Goal: Task Accomplishment & Management: Use online tool/utility

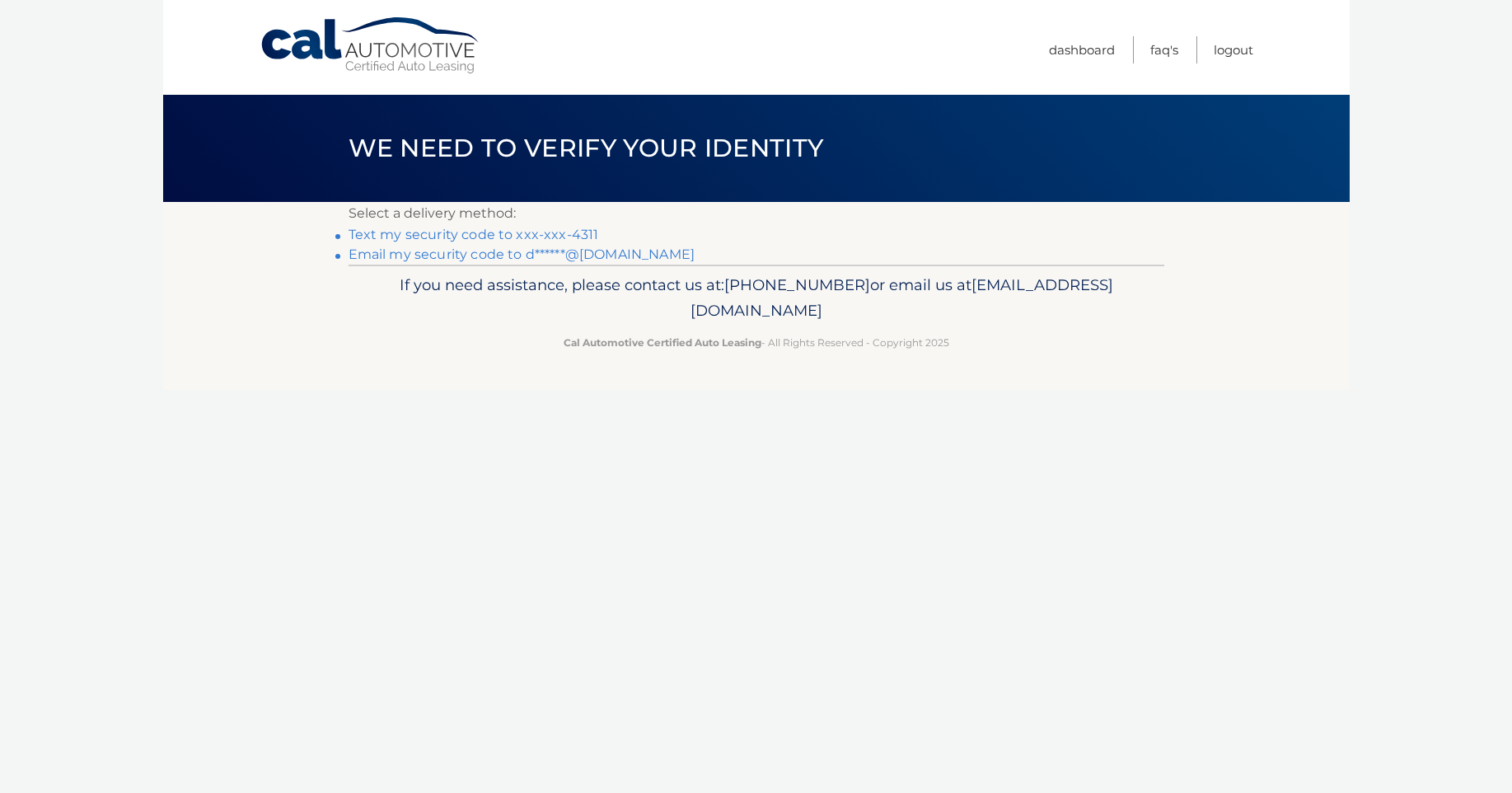
click at [578, 230] on link "Text my security code to xxx-xxx-4311" at bounding box center [474, 234] width 251 height 16
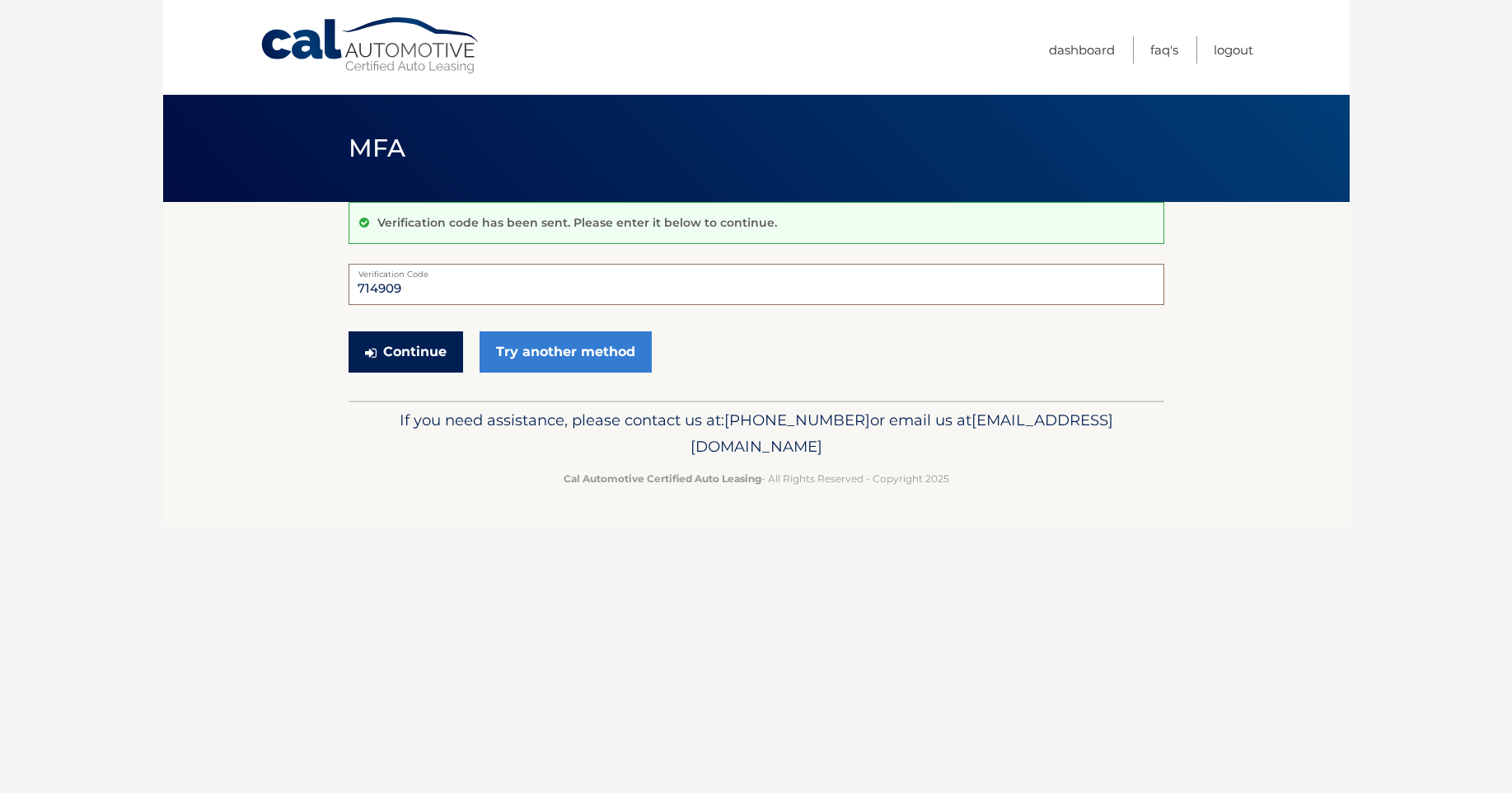
type input "714909"
click at [435, 350] on button "Continue" at bounding box center [405, 351] width 115 height 41
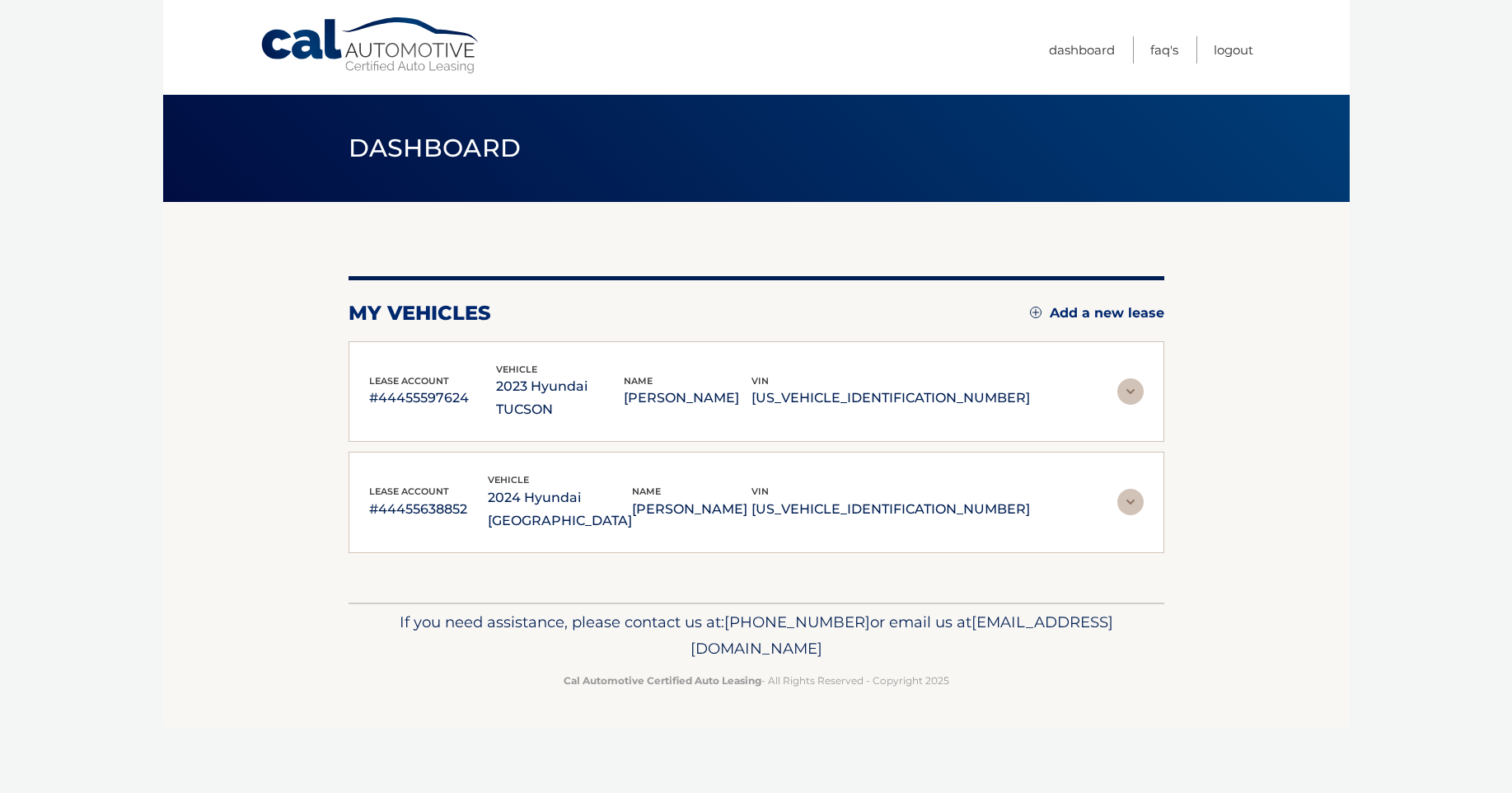
click at [1130, 378] on img at bounding box center [1130, 391] width 26 height 26
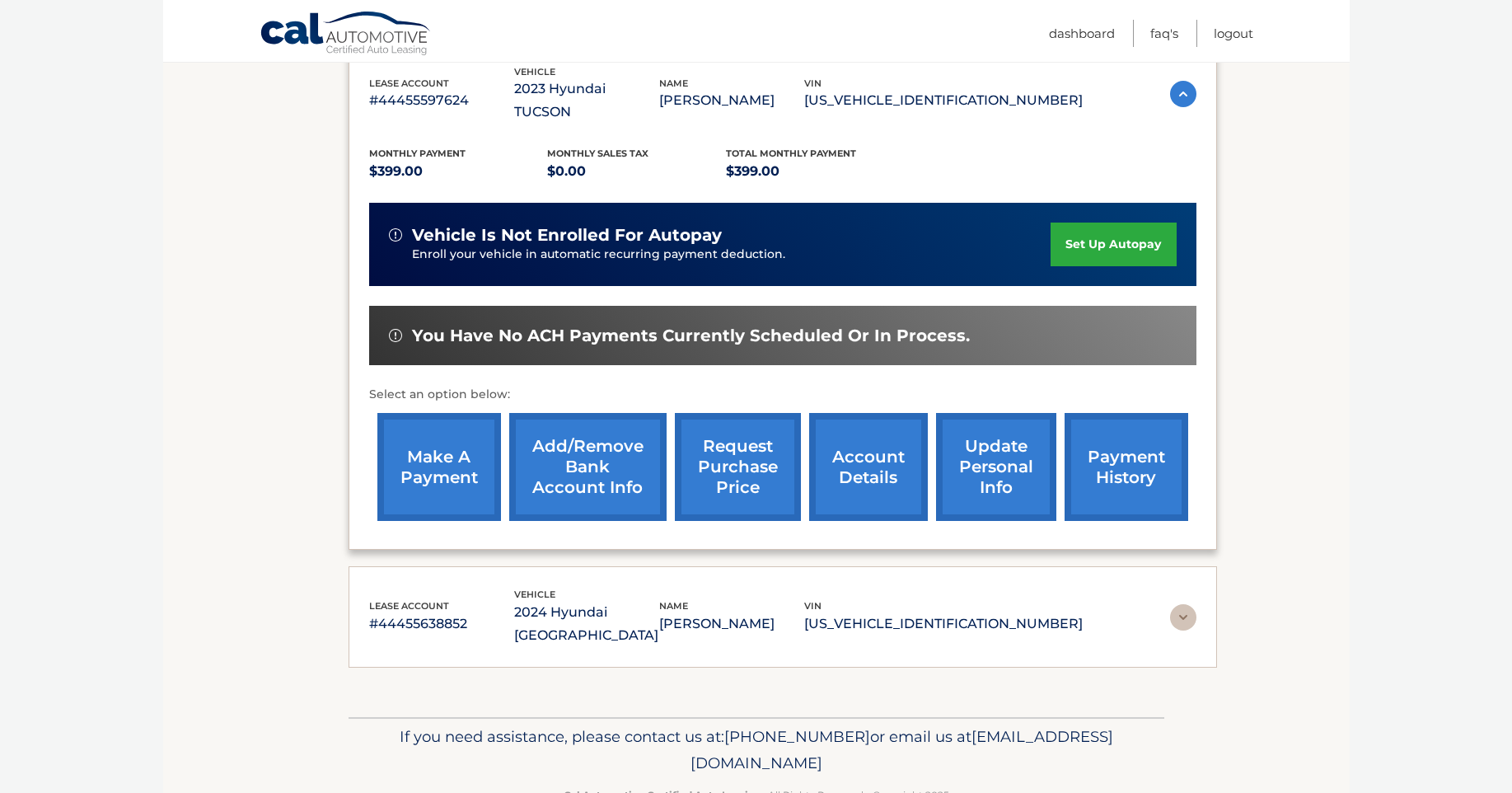
scroll to position [296, 0]
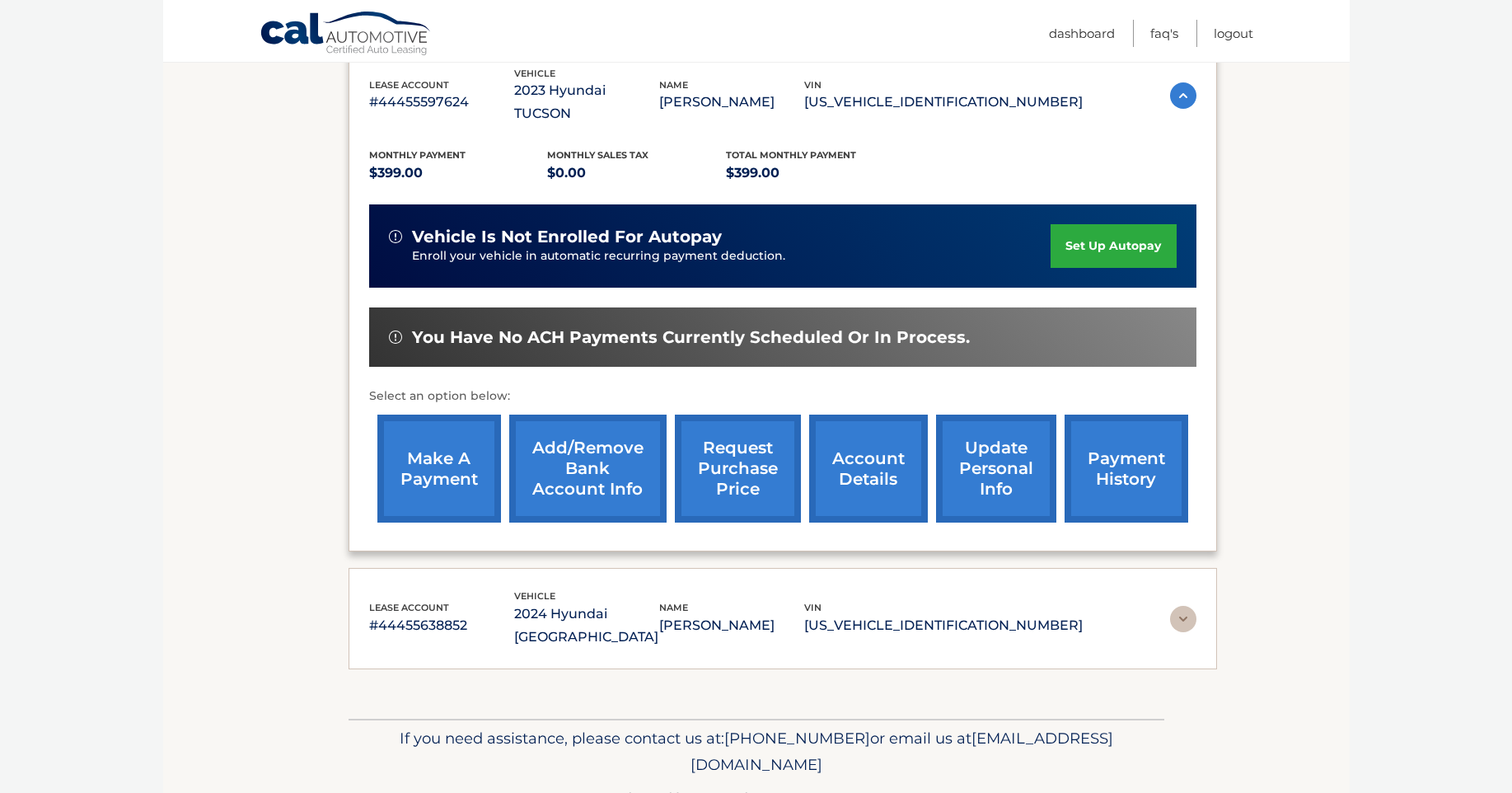
click at [441, 440] on link "make a payment" at bounding box center [439, 468] width 123 height 108
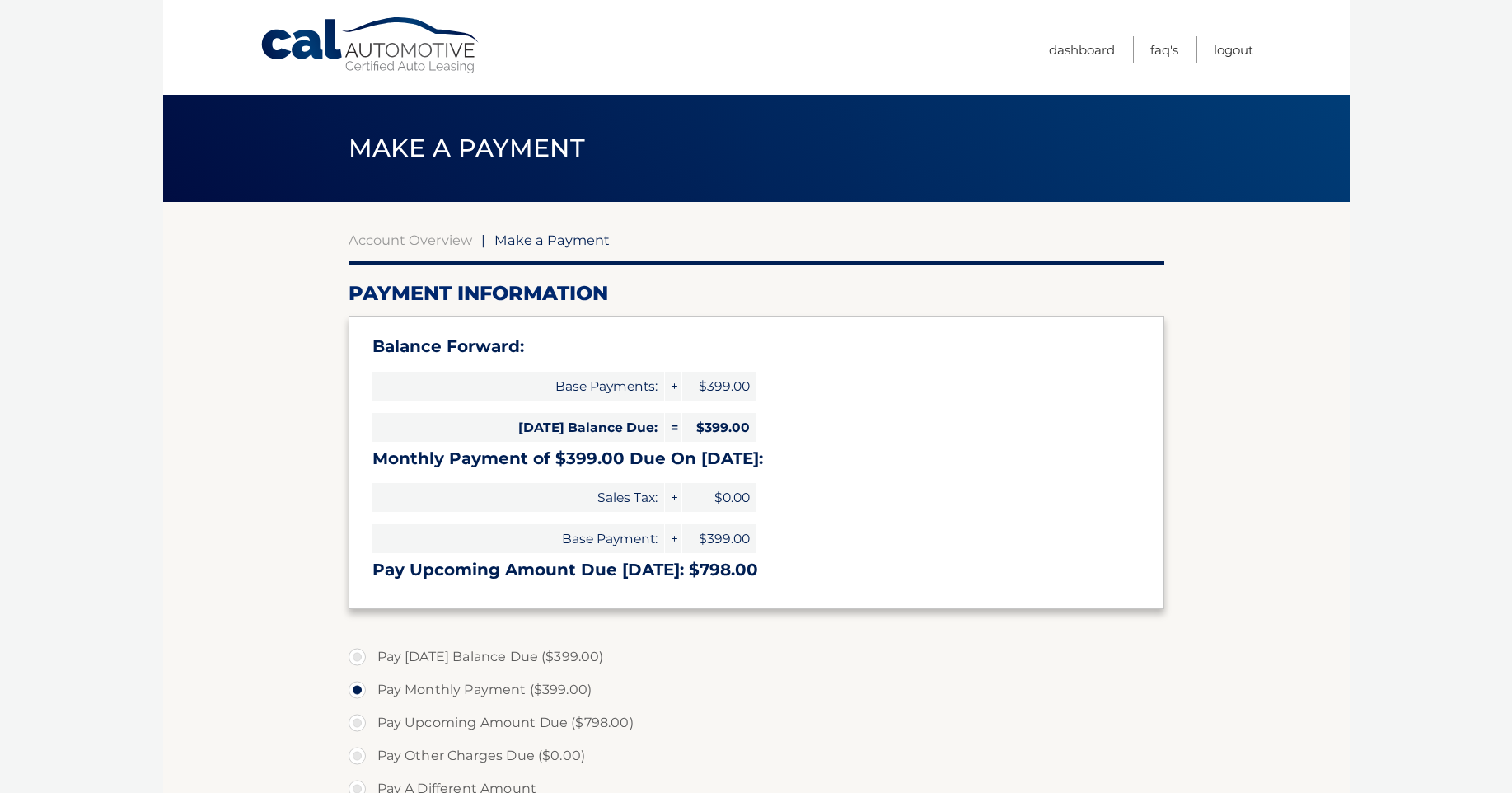
select select "ZTE2MDJmMDAtNmUxNi00ZWRiLWJjMGEtOTg1NGZlNjE4MmZm"
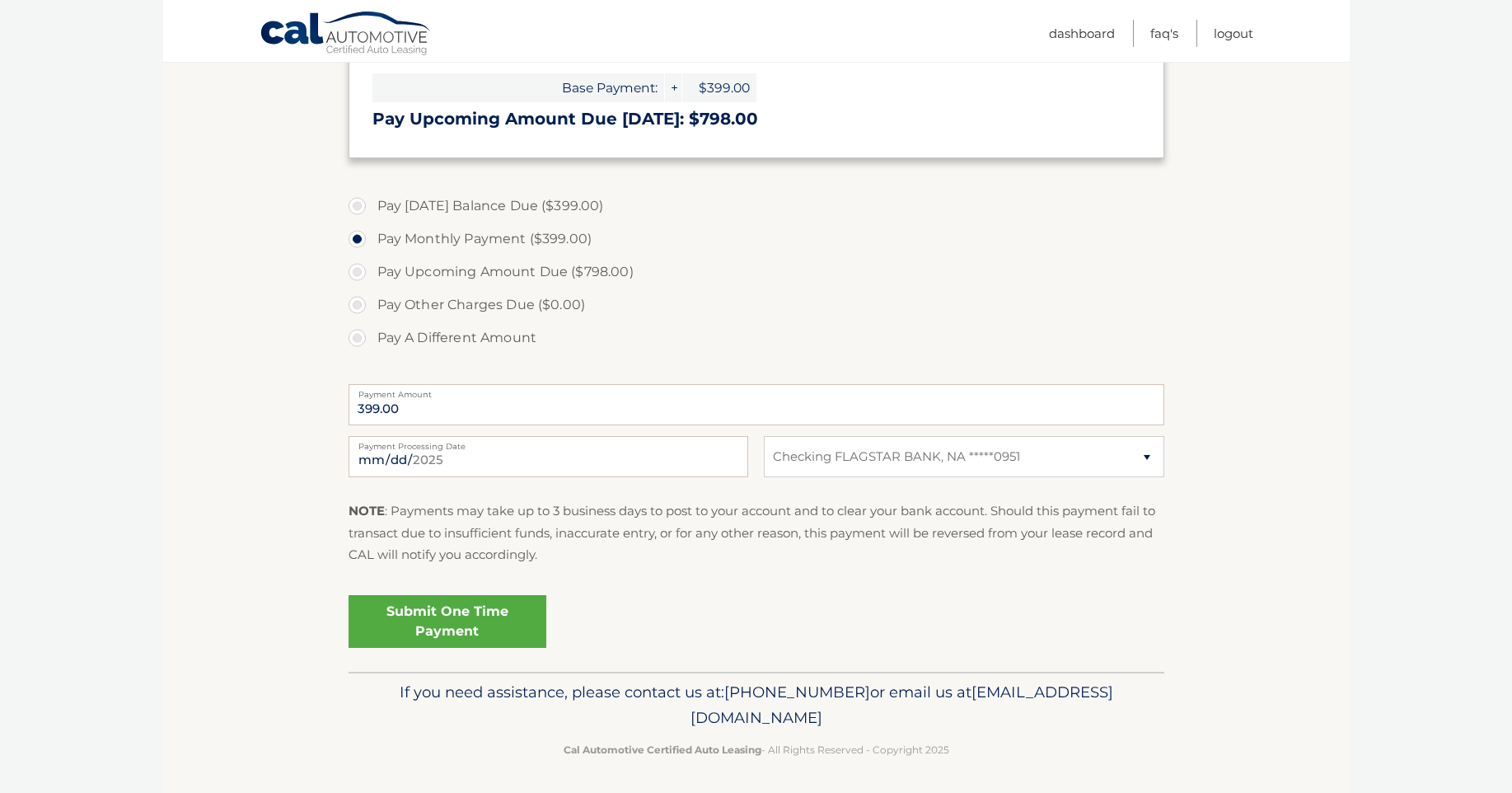
scroll to position [450, 0]
click at [420, 617] on link "Submit One Time Payment" at bounding box center [448, 623] width 198 height 53
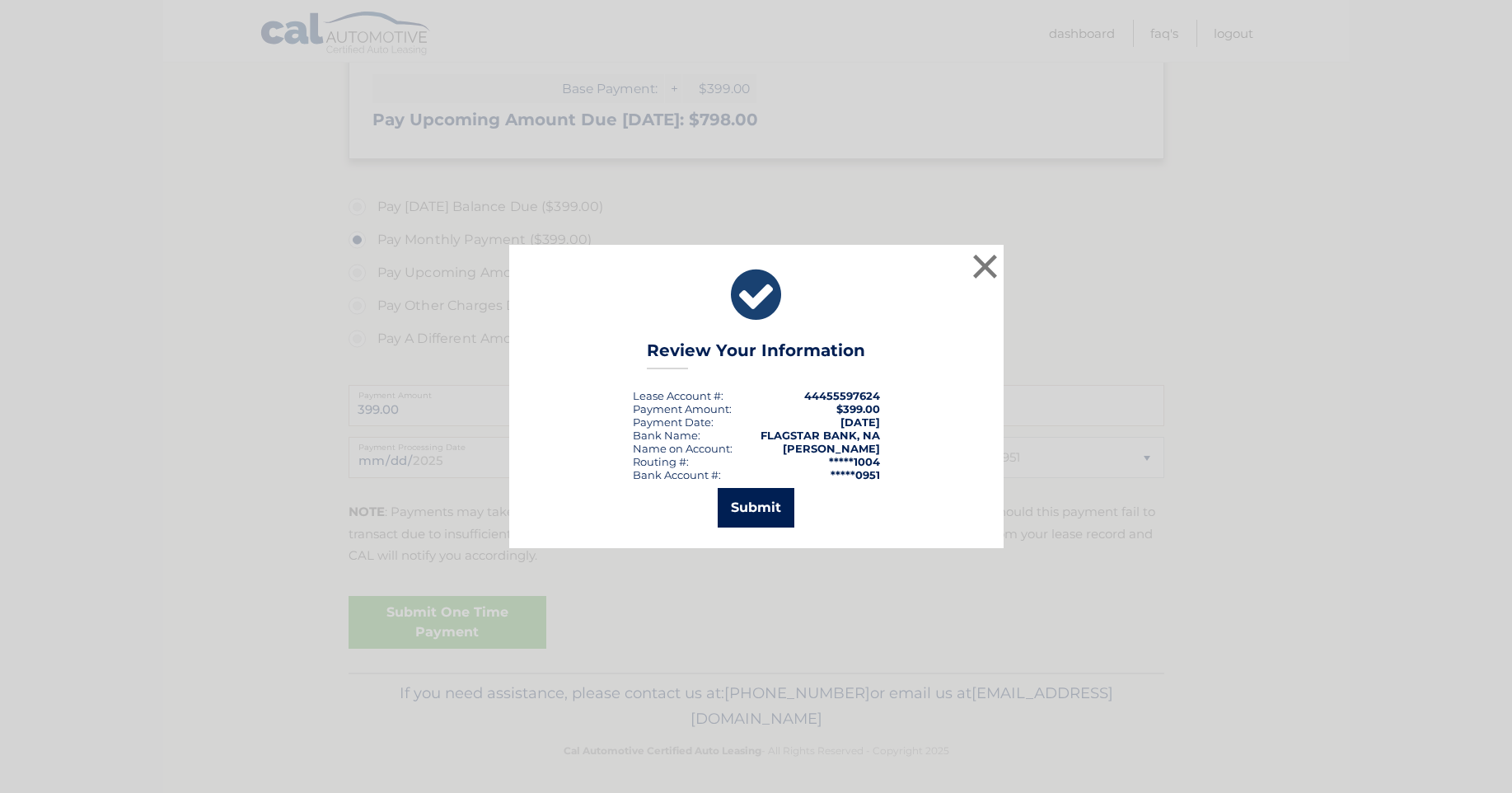
click at [757, 511] on button "Submit" at bounding box center [756, 507] width 76 height 39
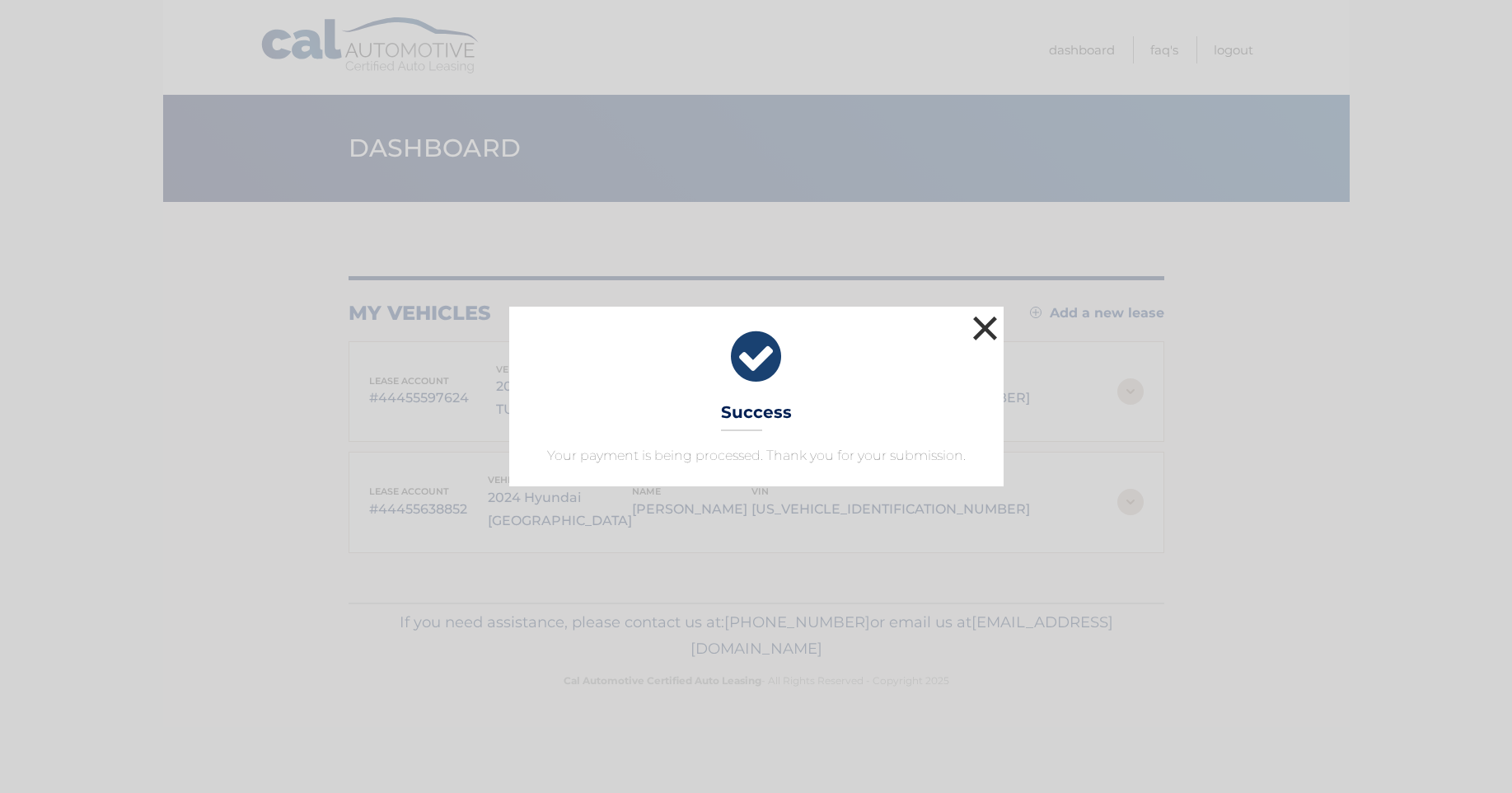
click at [986, 332] on button "×" at bounding box center [986, 328] width 33 height 33
